Goal: Task Accomplishment & Management: Manage account settings

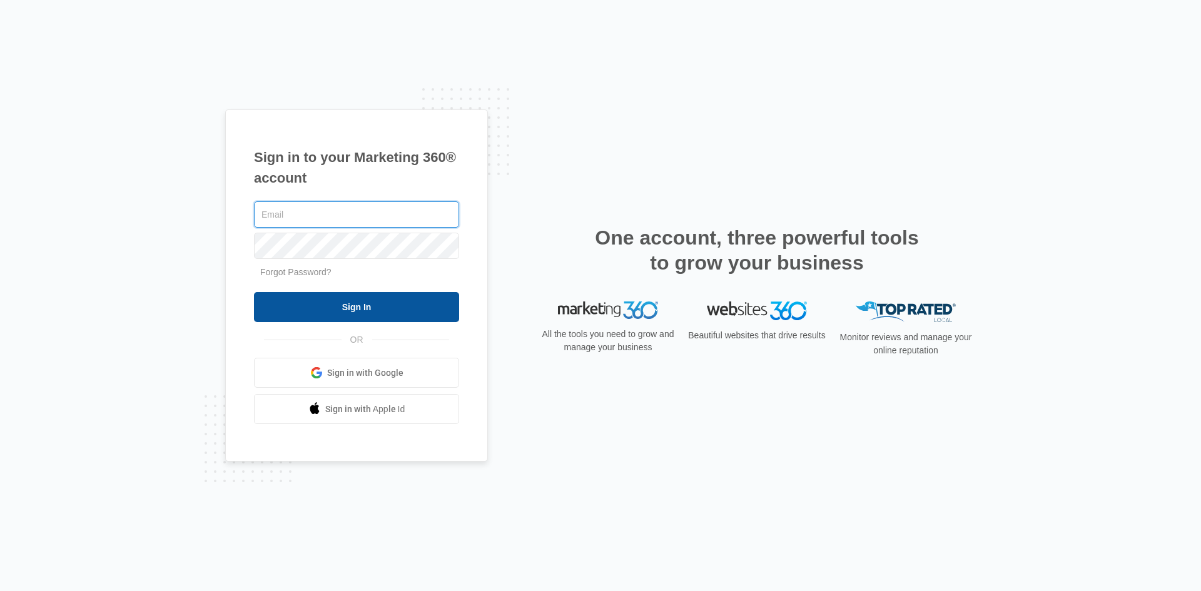
type input "[EMAIL_ADDRESS][DOMAIN_NAME]"
click at [384, 305] on input "Sign In" at bounding box center [356, 307] width 205 height 30
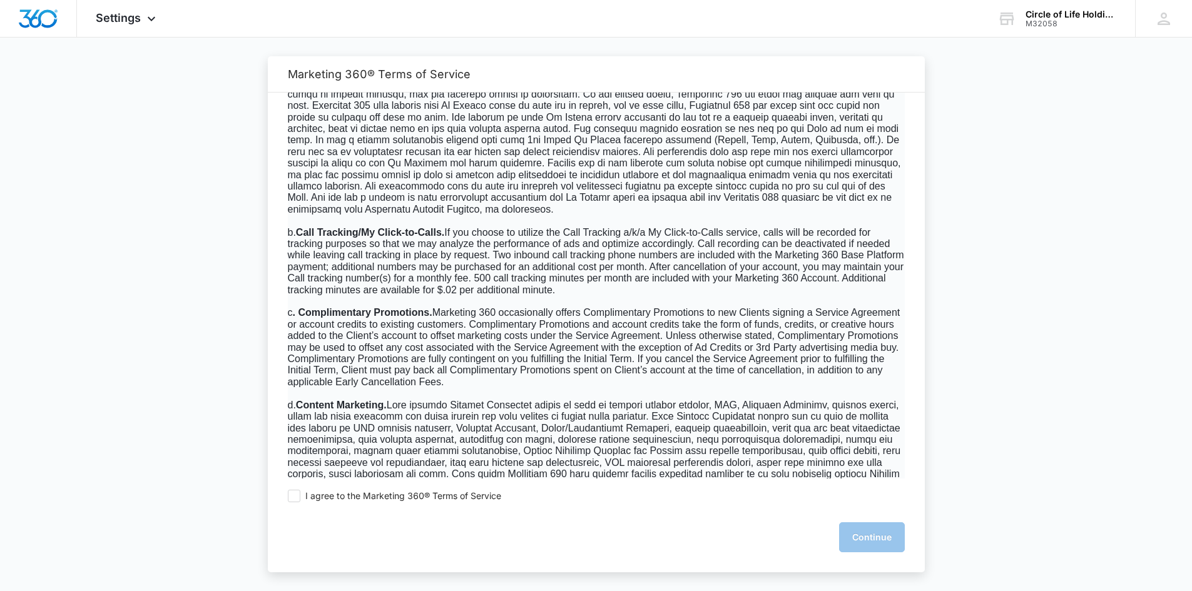
scroll to position [626, 0]
